Goal: Task Accomplishment & Management: Manage account settings

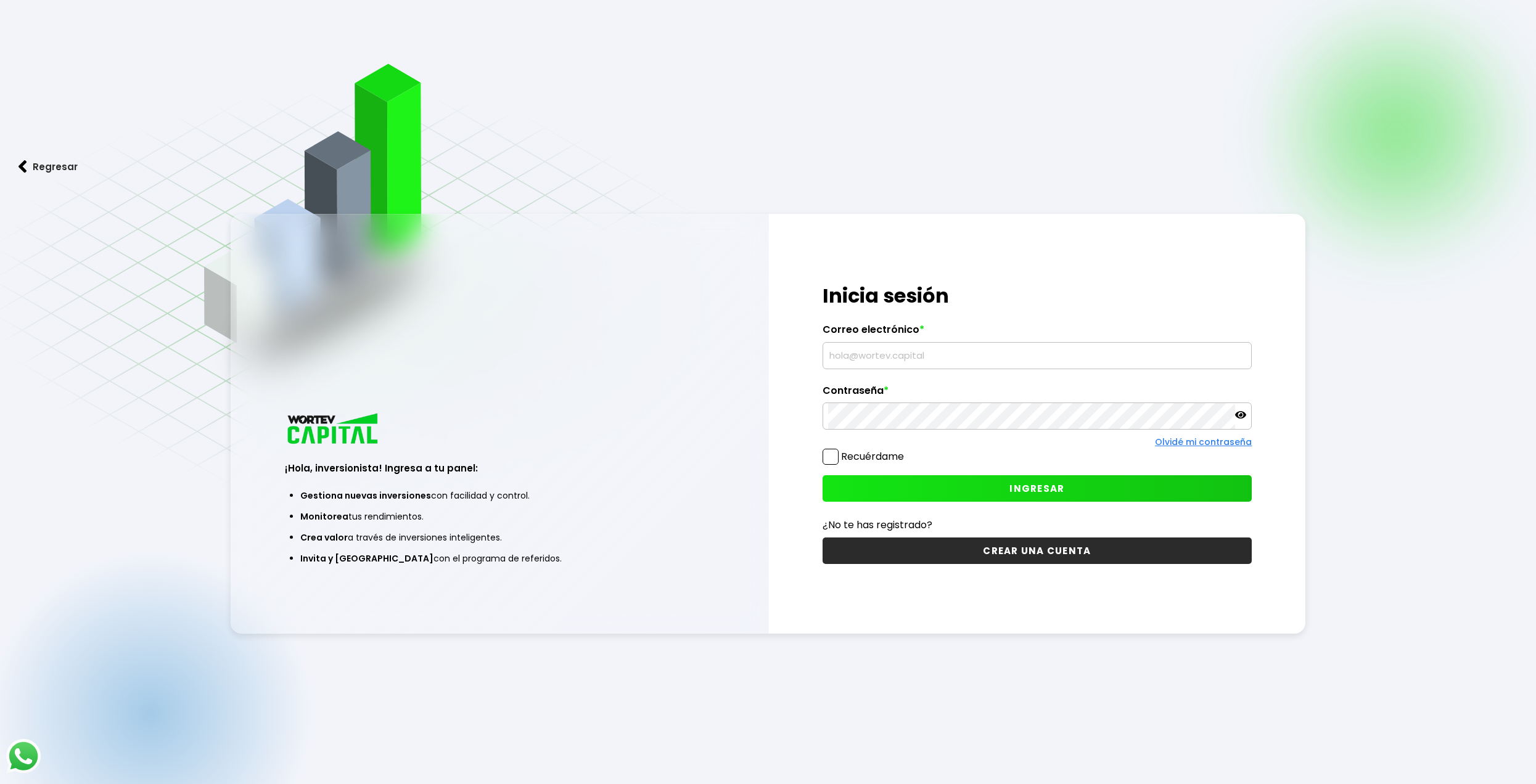
drag, startPoint x: 1006, startPoint y: 370, endPoint x: 986, endPoint y: 357, distance: 23.9
click at [1006, 370] on div "¡Hola, inversionista! Ingresa tus credenciales para iniciar sesión Inicia sesió…" at bounding box center [1037, 423] width 537 height 419
click at [986, 357] on input "text" at bounding box center [1037, 355] width 418 height 26
click at [983, 354] on input "text" at bounding box center [1037, 355] width 418 height 26
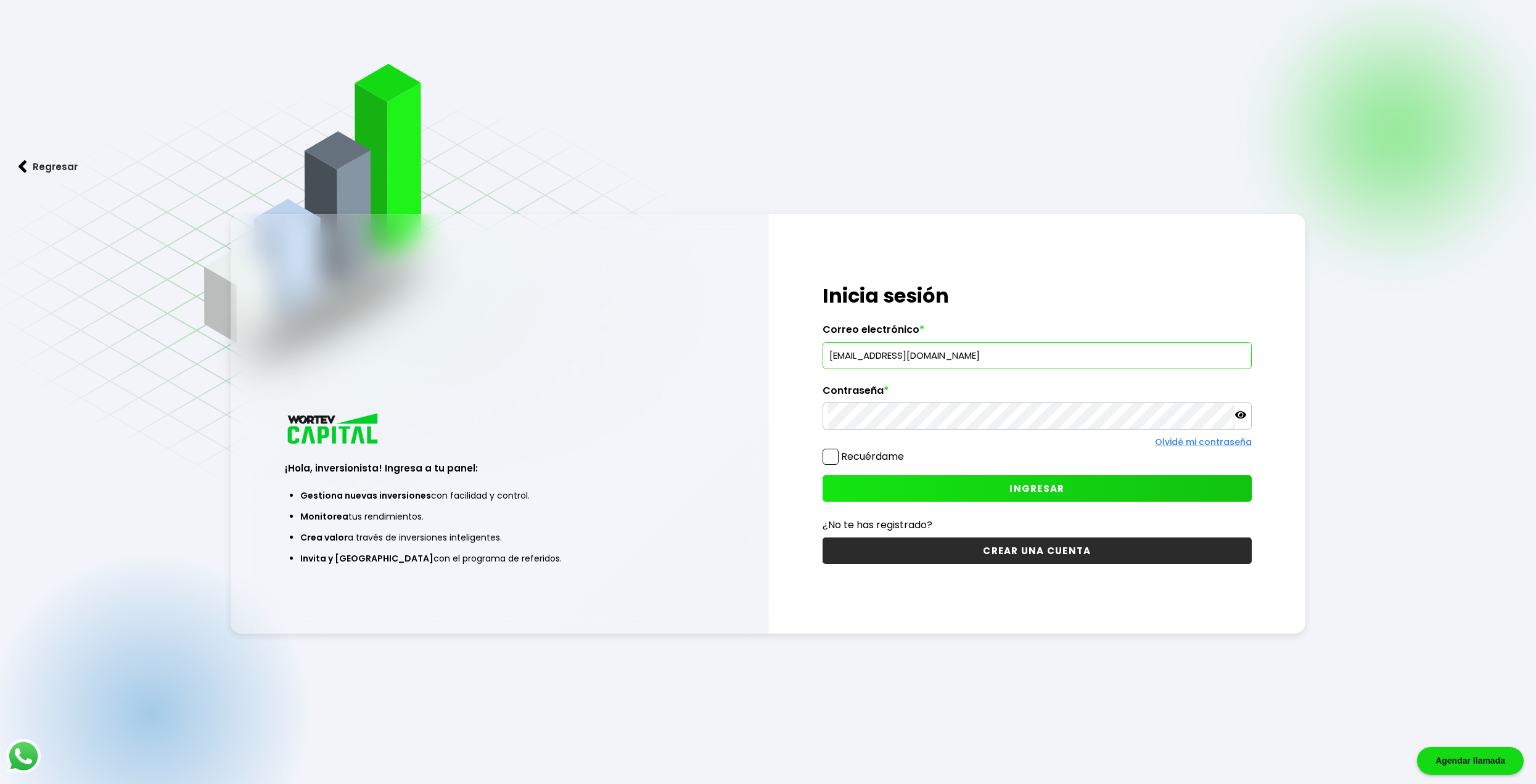
type input "[EMAIL_ADDRESS][DOMAIN_NAME]"
click at [1056, 495] on span "INGRESAR" at bounding box center [1035, 489] width 54 height 13
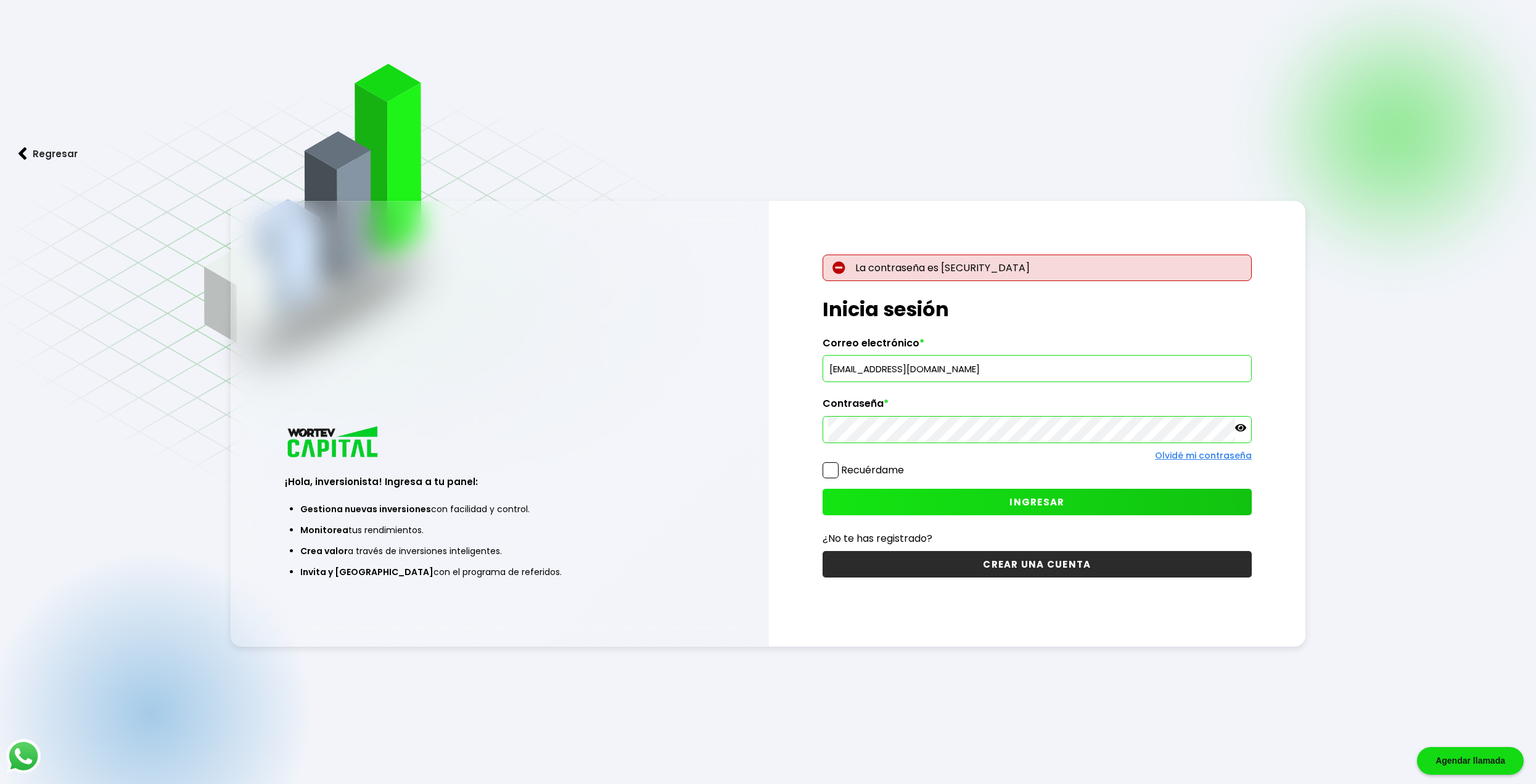
click at [1241, 429] on icon at bounding box center [1241, 428] width 11 height 8
click at [1078, 498] on button "INGRESAR" at bounding box center [1037, 502] width 430 height 27
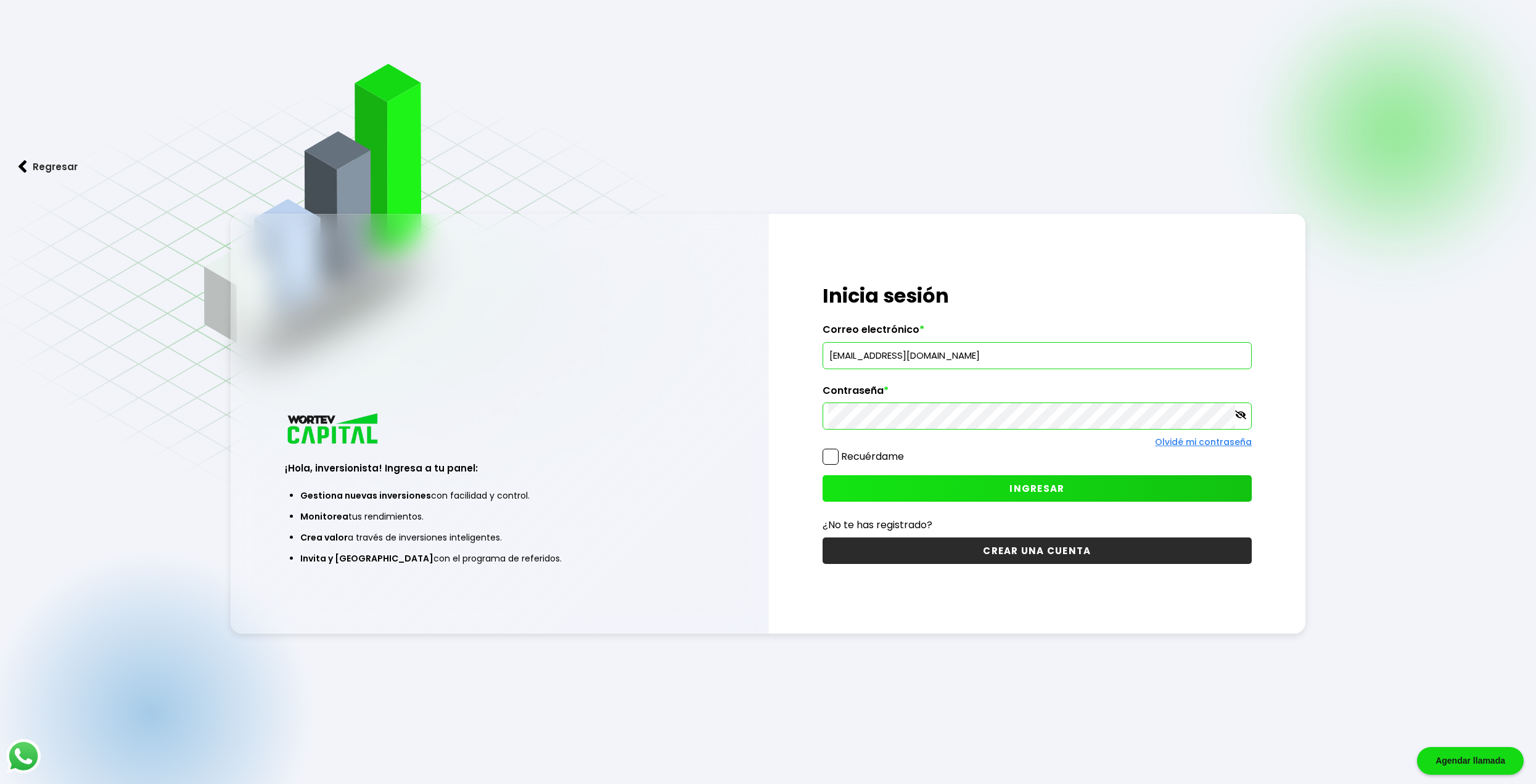
click at [1002, 495] on button "INGRESAR" at bounding box center [1037, 489] width 430 height 27
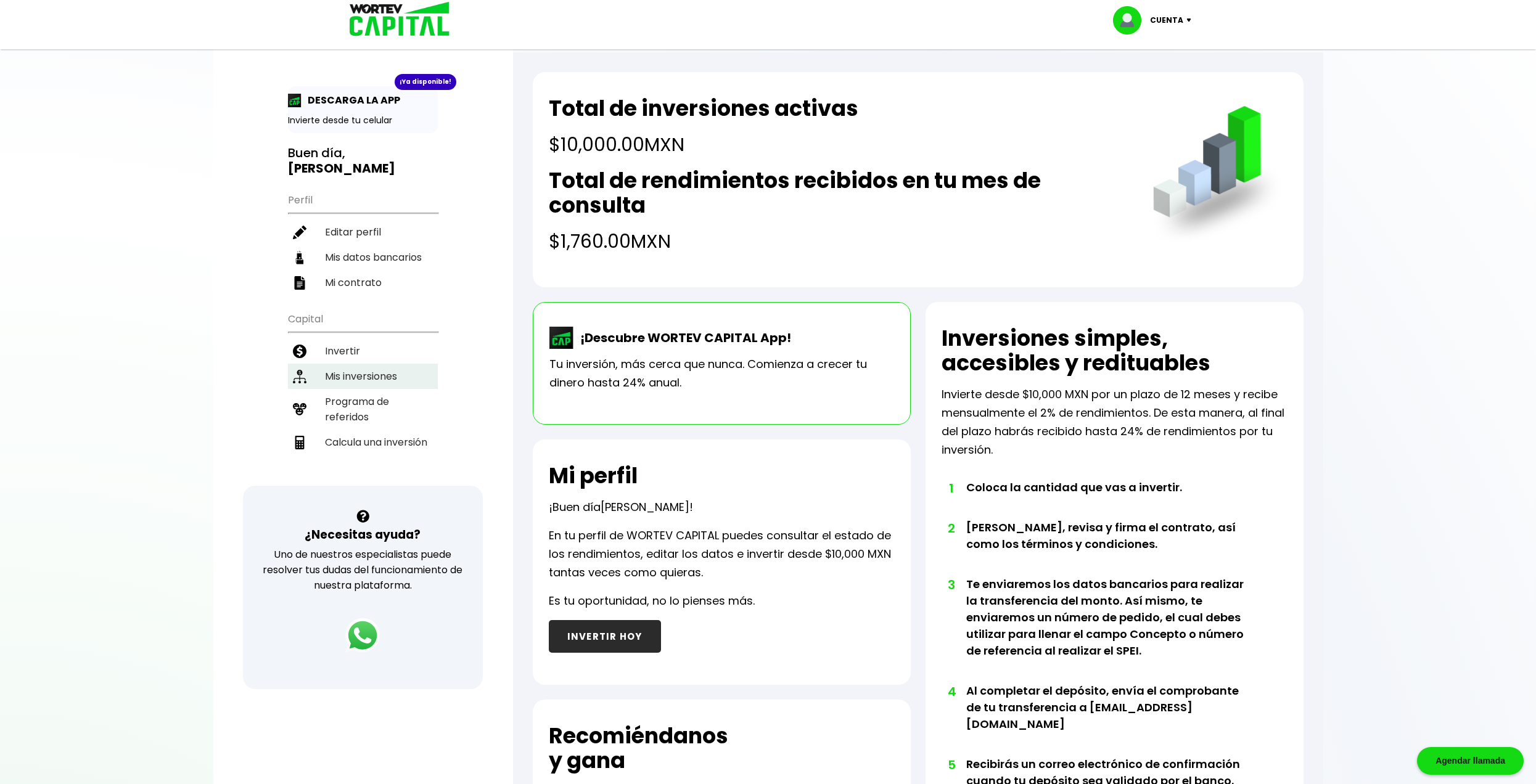
click at [359, 384] on li "Mis inversiones" at bounding box center [362, 376] width 150 height 25
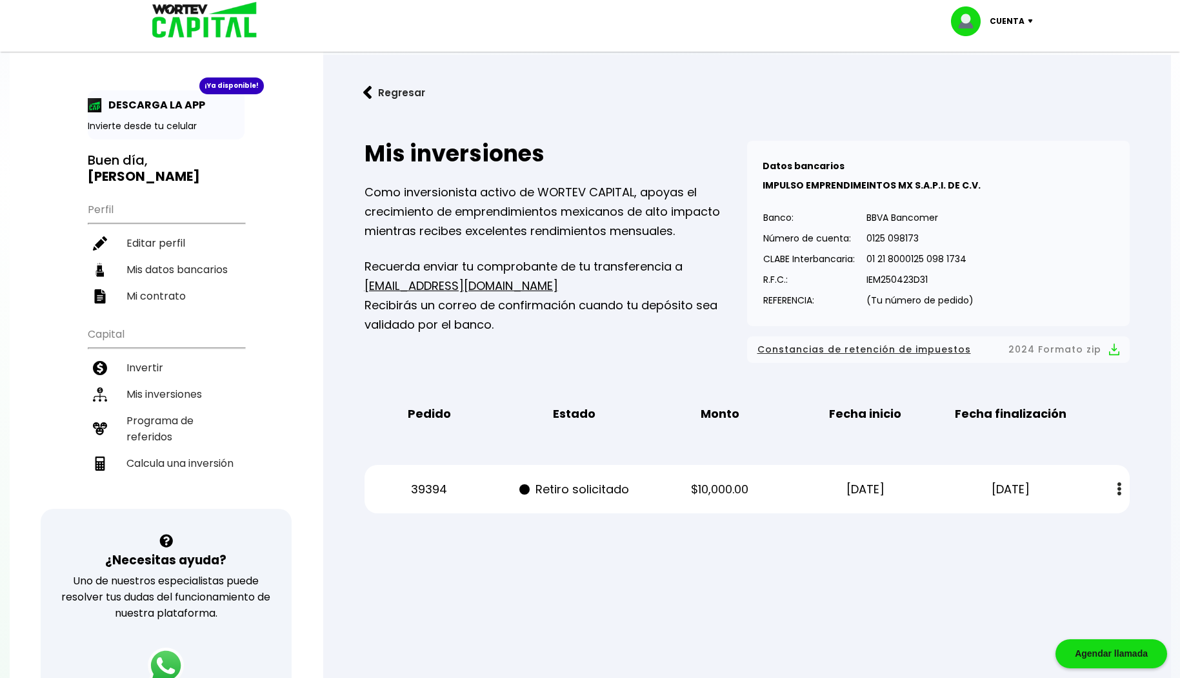
click at [227, 87] on div "¡Ya disponible!" at bounding box center [231, 85] width 65 height 17
click at [1029, 19] on div "Cuenta" at bounding box center [996, 21] width 91 height 30
click at [1008, 91] on li "Cerrar sesión" at bounding box center [993, 86] width 103 height 26
